Goal: Transaction & Acquisition: Purchase product/service

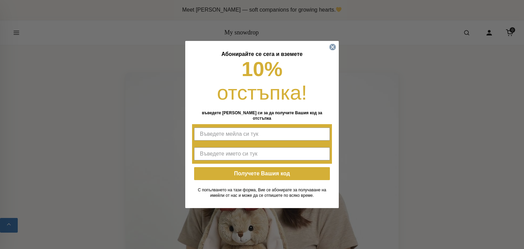
click at [332, 51] on circle "Close dialog" at bounding box center [333, 47] width 6 height 6
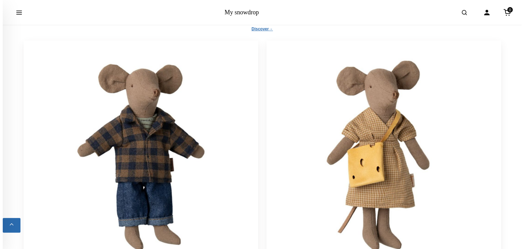
scroll to position [2153, 0]
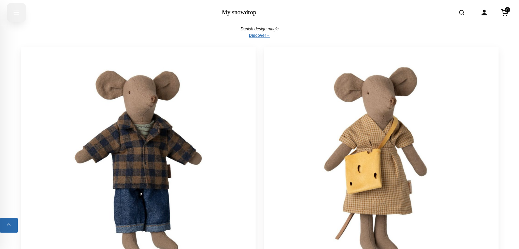
click at [14, 14] on icon "Open menu" at bounding box center [16, 12] width 5 height 3
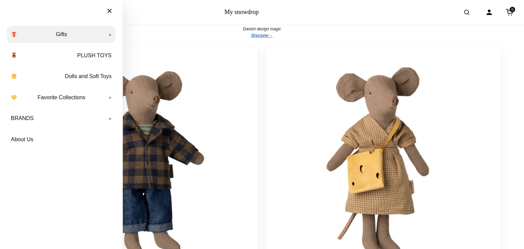
click at [110, 36] on link "Gifts" at bounding box center [61, 34] width 109 height 17
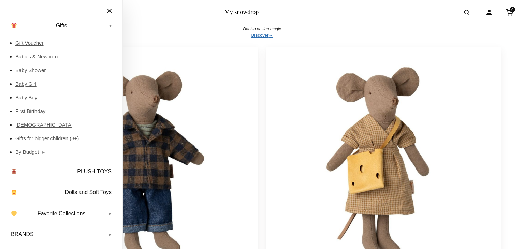
scroll to position [7, 0]
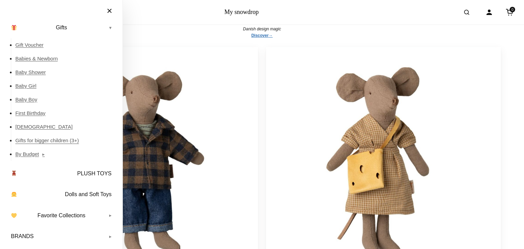
click at [66, 138] on link "Gifts for bigger children (3+)" at bounding box center [65, 141] width 100 height 14
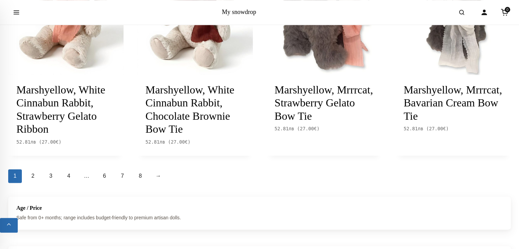
scroll to position [841, 0]
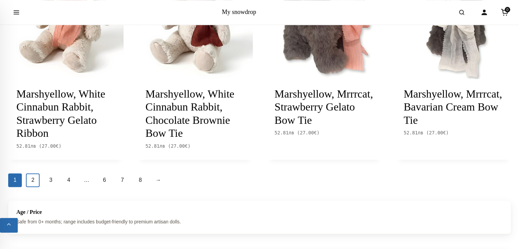
click at [30, 181] on link "2" at bounding box center [33, 180] width 14 height 14
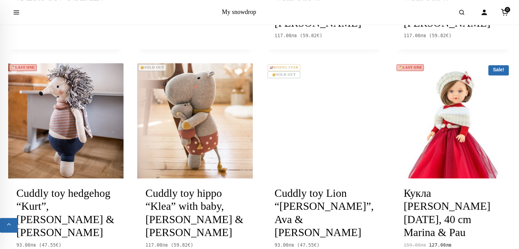
scroll to position [788, 0]
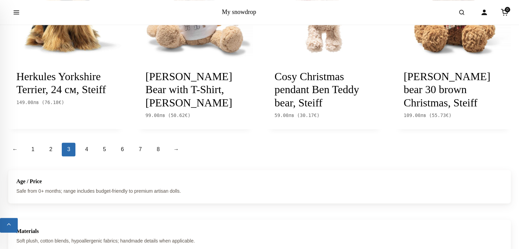
scroll to position [860, 0]
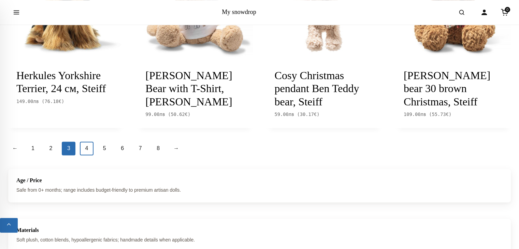
click at [88, 142] on link "4" at bounding box center [87, 149] width 14 height 14
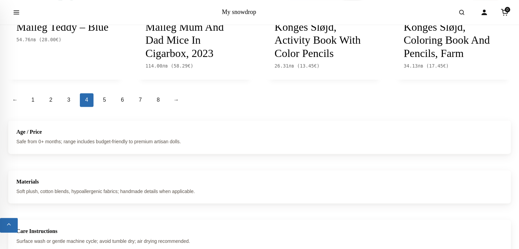
scroll to position [928, 0]
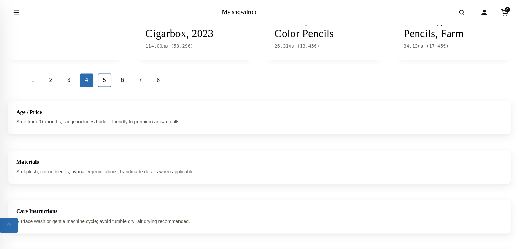
click at [109, 73] on link "5" at bounding box center [105, 80] width 14 height 14
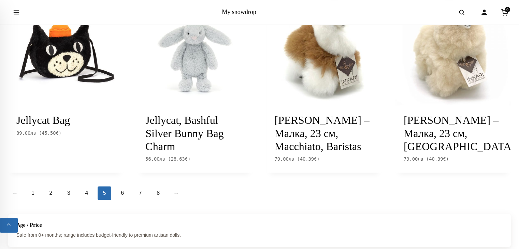
scroll to position [792, 0]
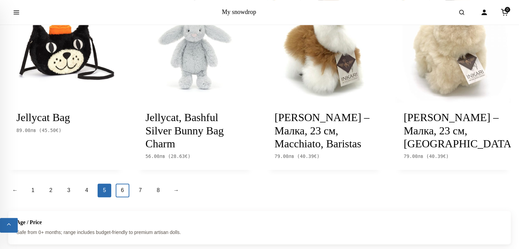
click at [120, 184] on link "6" at bounding box center [123, 191] width 14 height 14
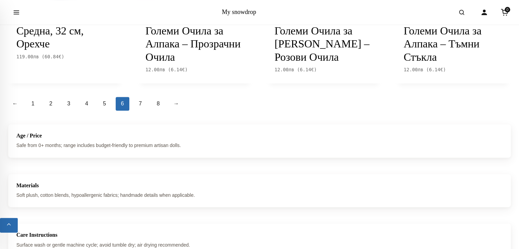
scroll to position [911, 0]
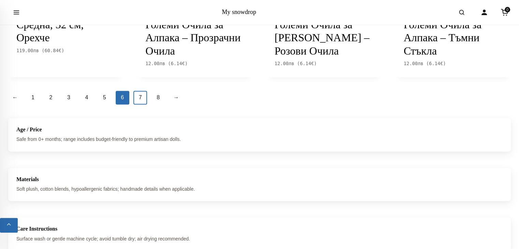
click at [143, 97] on link "7" at bounding box center [140, 98] width 14 height 14
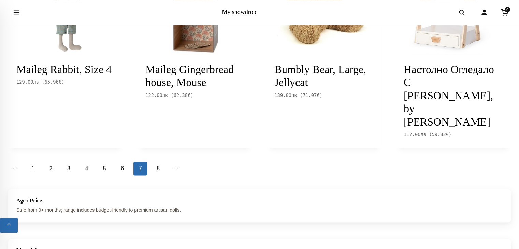
scroll to position [875, 0]
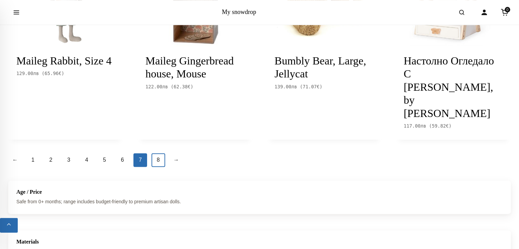
click at [159, 161] on link "8" at bounding box center [159, 160] width 14 height 14
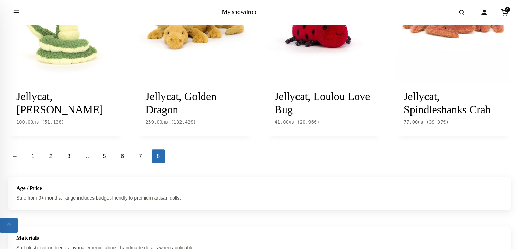
scroll to position [616, 0]
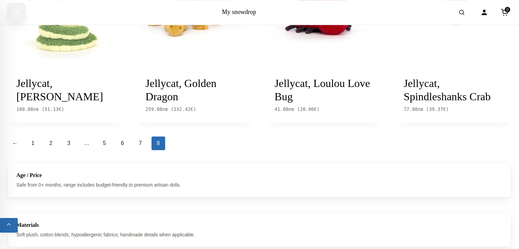
click at [17, 16] on icon "Open menu" at bounding box center [16, 12] width 7 height 12
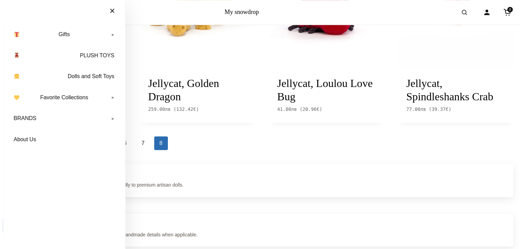
scroll to position [606, 0]
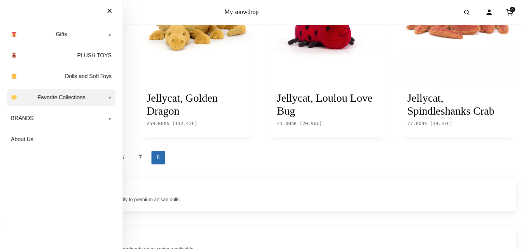
click at [109, 99] on link "Favorite Collections" at bounding box center [61, 97] width 109 height 17
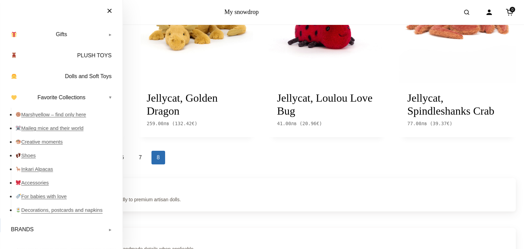
click at [42, 211] on link "Decorations, postcards and napkins" at bounding box center [65, 210] width 100 height 14
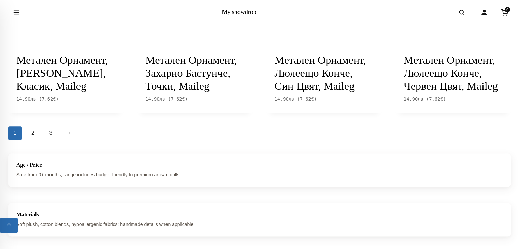
scroll to position [738, 0]
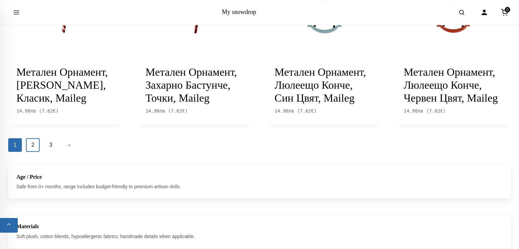
click at [34, 152] on link "2" at bounding box center [33, 145] width 14 height 14
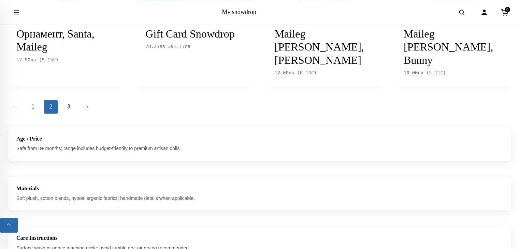
scroll to position [813, 0]
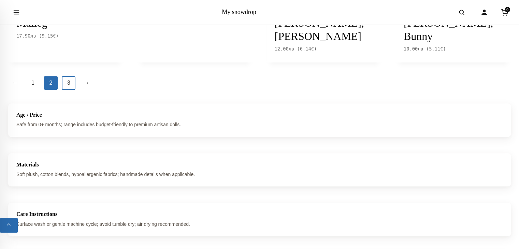
click at [70, 84] on link "3" at bounding box center [69, 83] width 14 height 14
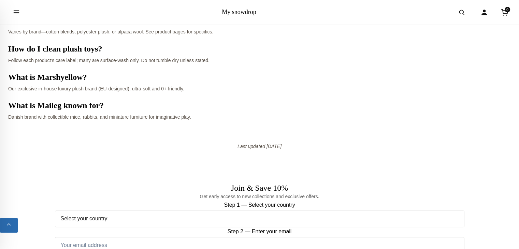
scroll to position [567, 0]
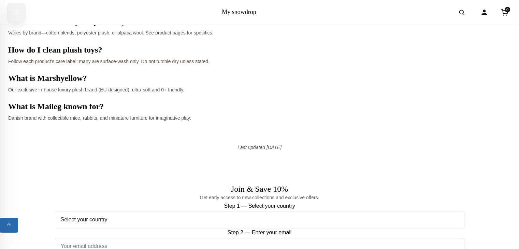
click at [18, 12] on icon "Open menu" at bounding box center [16, 12] width 5 height 3
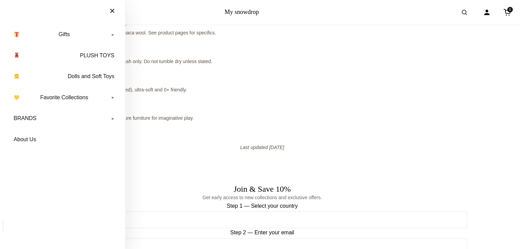
scroll to position [568, 0]
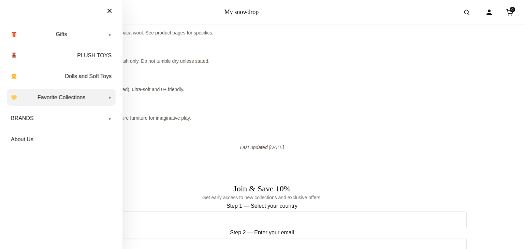
click at [107, 102] on link "Favorite Collections" at bounding box center [61, 97] width 109 height 17
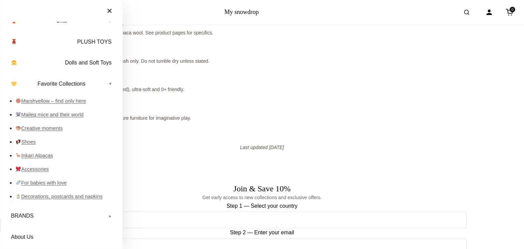
scroll to position [17, 0]
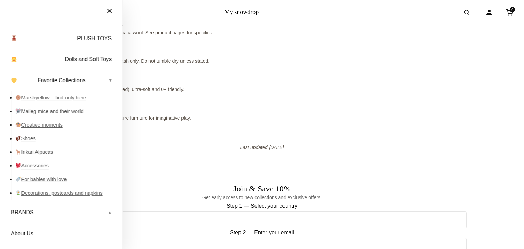
click at [40, 167] on link "Accessories" at bounding box center [65, 166] width 100 height 14
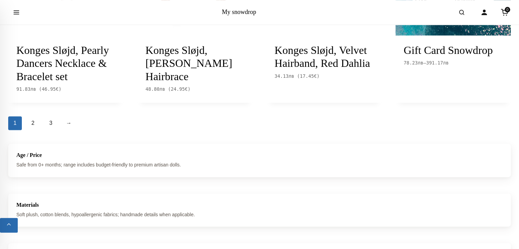
scroll to position [844, 0]
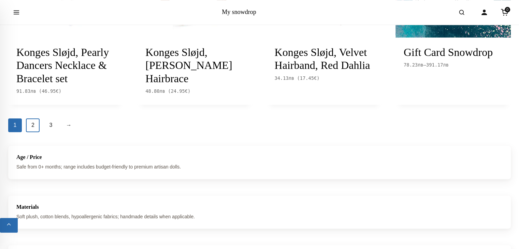
click at [33, 132] on link "2" at bounding box center [33, 125] width 14 height 14
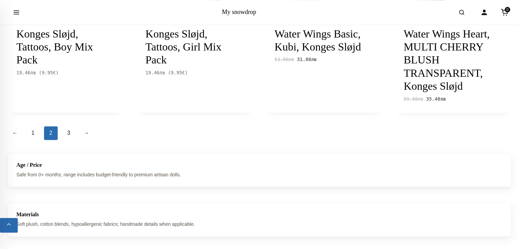
scroll to position [886, 0]
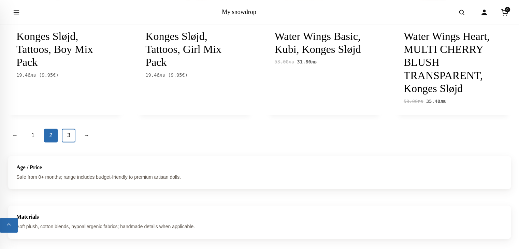
click at [70, 137] on link "3" at bounding box center [69, 136] width 14 height 14
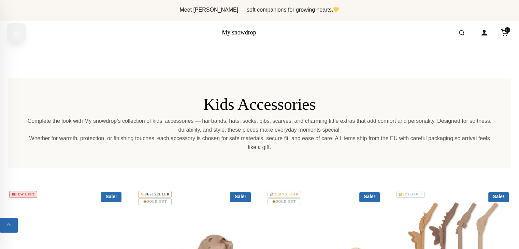
click at [16, 34] on icon "Open menu" at bounding box center [16, 32] width 5 height 3
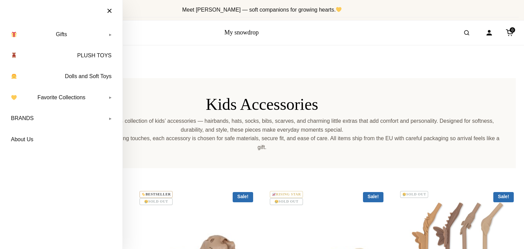
click at [16, 34] on img "Primary navigation" at bounding box center [13, 34] width 5 height 5
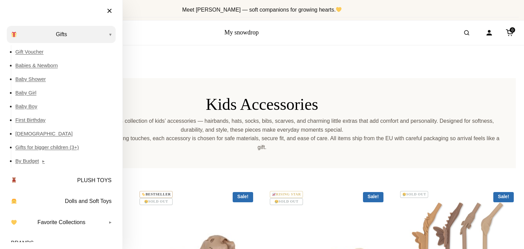
click at [16, 34] on img "Primary navigation" at bounding box center [13, 34] width 5 height 5
